Goal: Information Seeking & Learning: Compare options

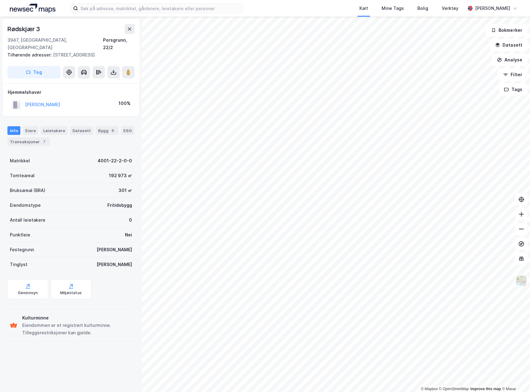
click at [169, 14] on div "Kart Mine Tags Bolig Verktøy [PERSON_NAME]" at bounding box center [265, 8] width 530 height 17
click at [169, 11] on input at bounding box center [160, 8] width 165 height 9
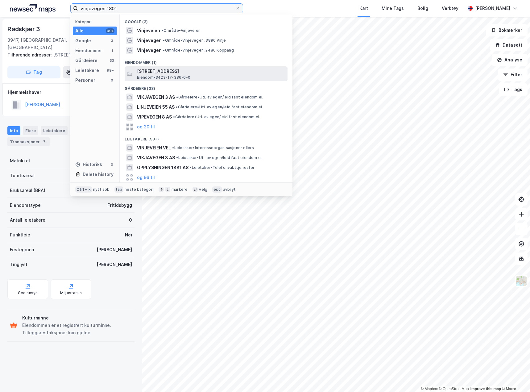
type input "vinjevegen 1801"
click at [192, 77] on div "Vinjeveien 1801, 2480, KOPPANG, STOR-[PERSON_NAME] • 3423-17-386-0-0" at bounding box center [211, 74] width 149 height 12
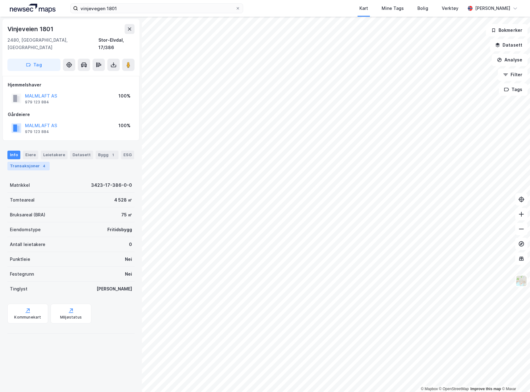
click at [41, 163] on div "4" at bounding box center [44, 166] width 6 height 6
